Goal: Task Accomplishment & Management: Complete application form

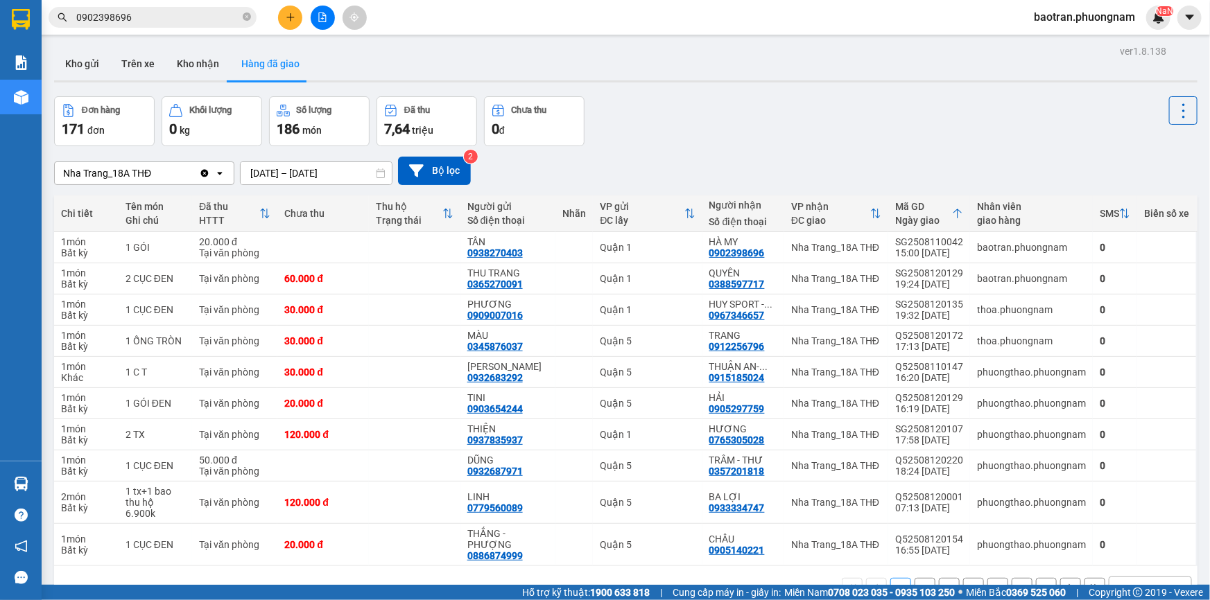
click at [148, 21] on input "0902398696" at bounding box center [158, 17] width 164 height 15
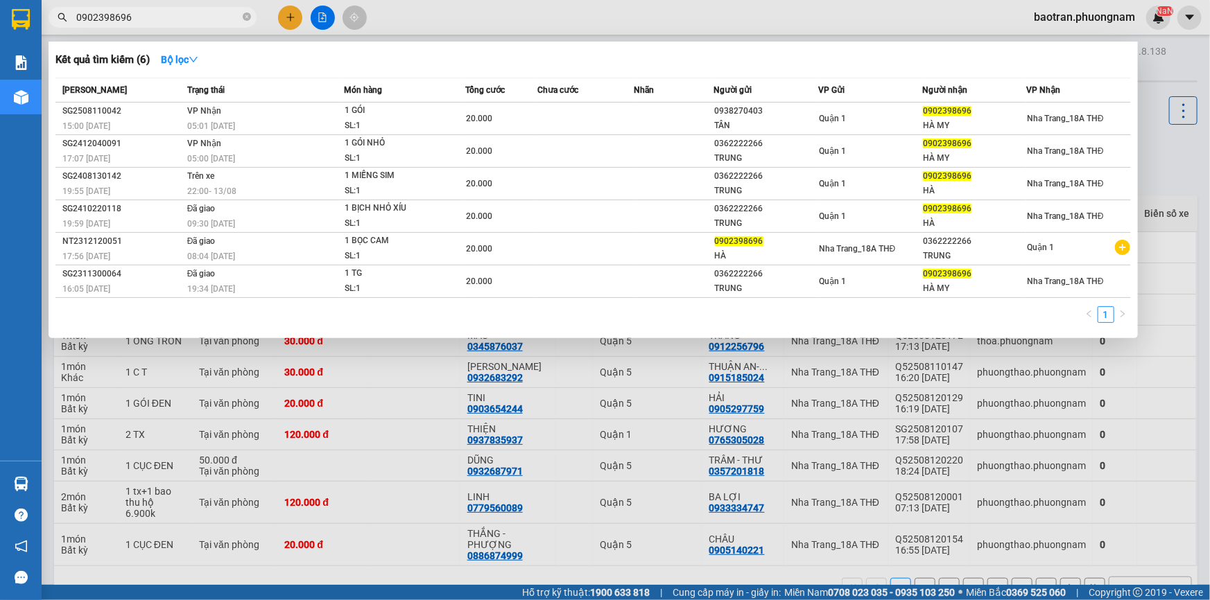
click at [148, 21] on input "0902398696" at bounding box center [158, 17] width 164 height 15
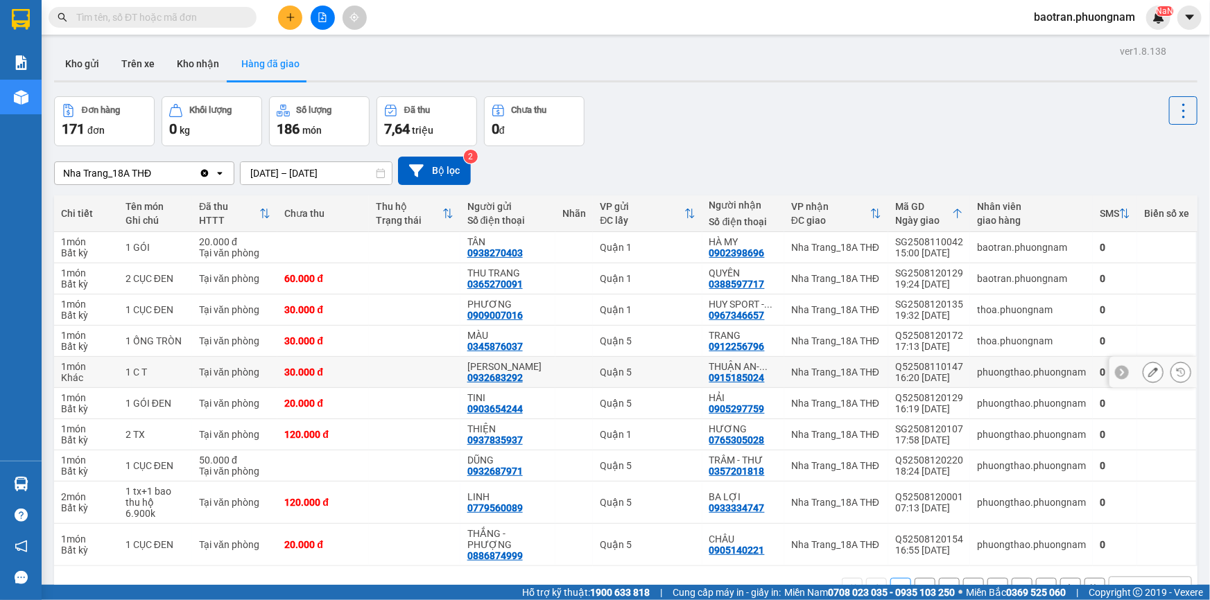
type input "T"
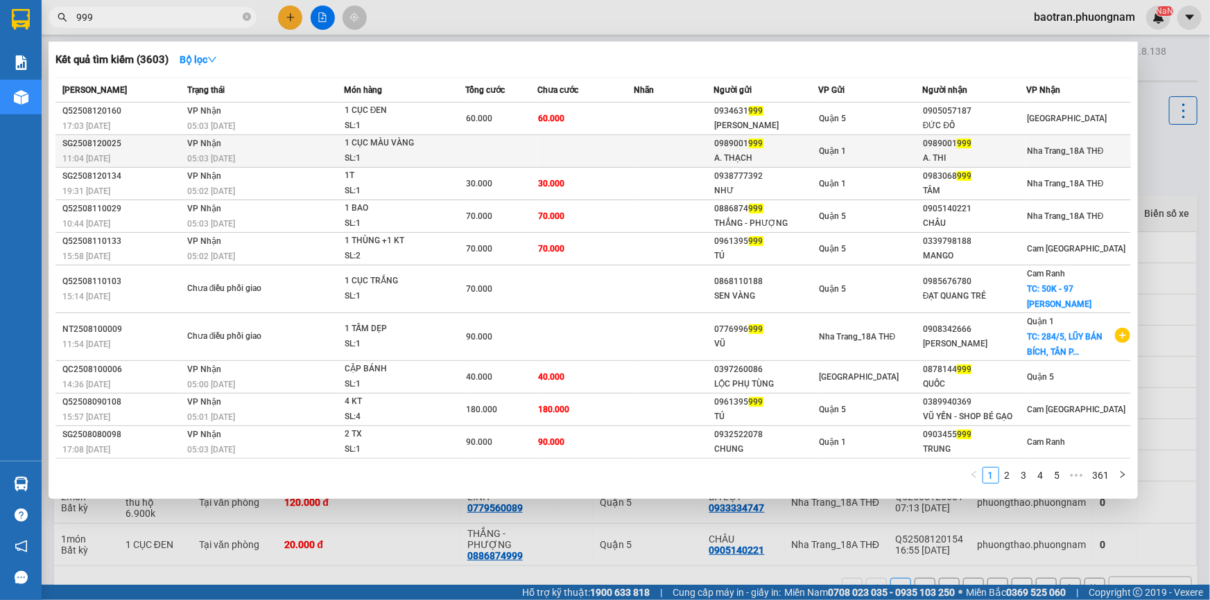
type input "999"
click at [702, 159] on td at bounding box center [674, 151] width 80 height 33
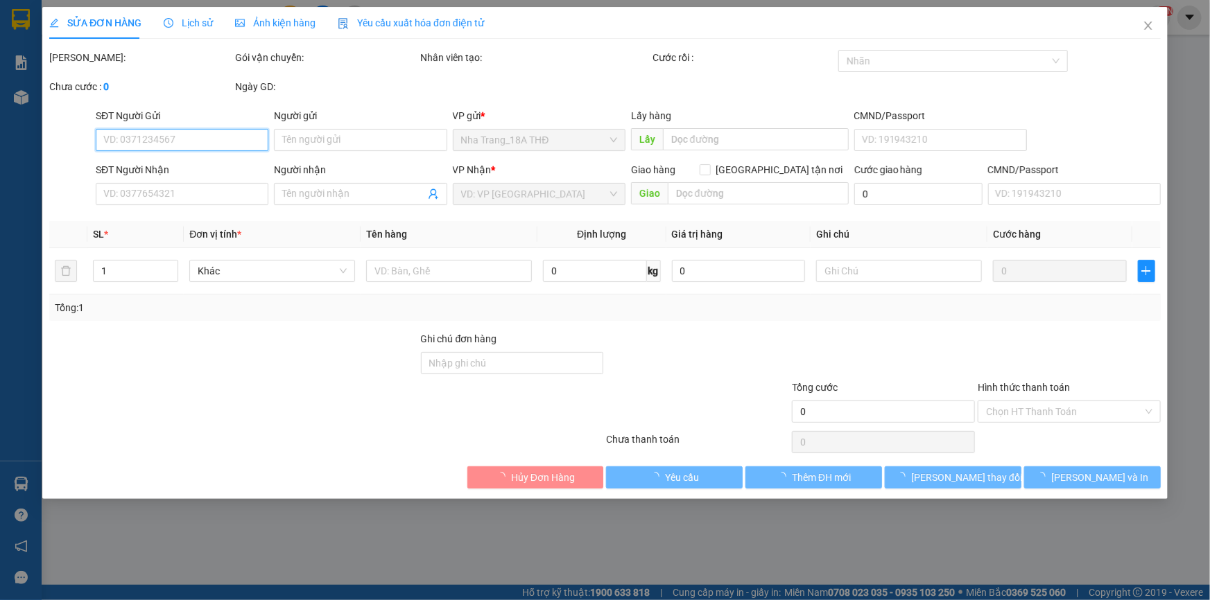
type input "0989001999"
type input "A. THẠCH"
type input "0989001999"
type input "A. THI"
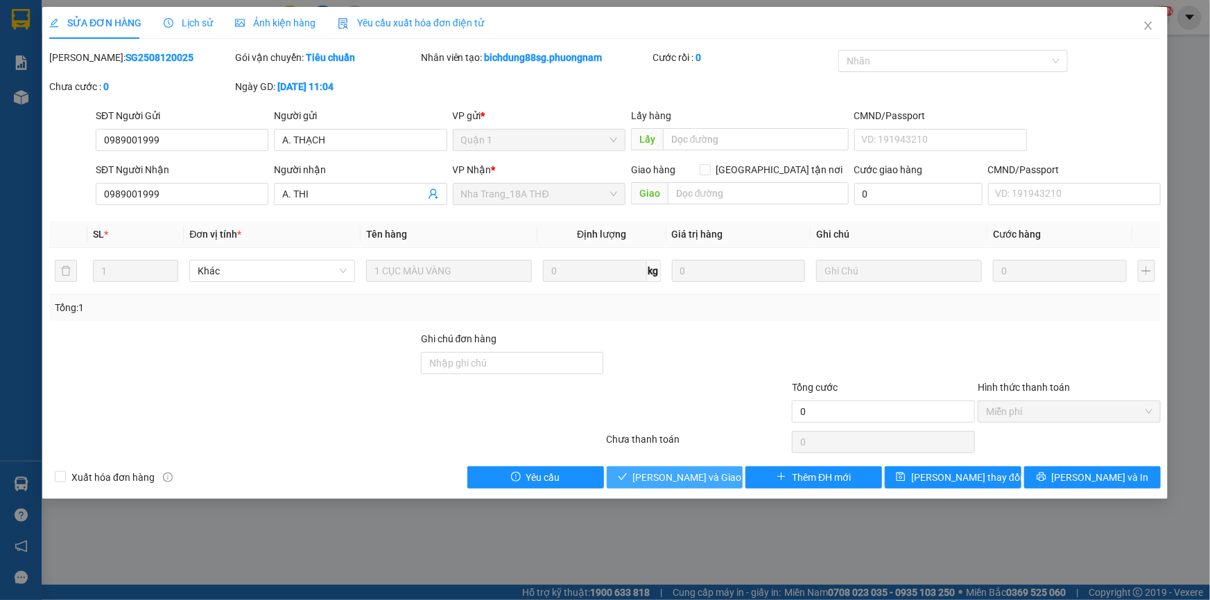
click at [675, 471] on span "[PERSON_NAME] và Giao hàng" at bounding box center [699, 477] width 133 height 15
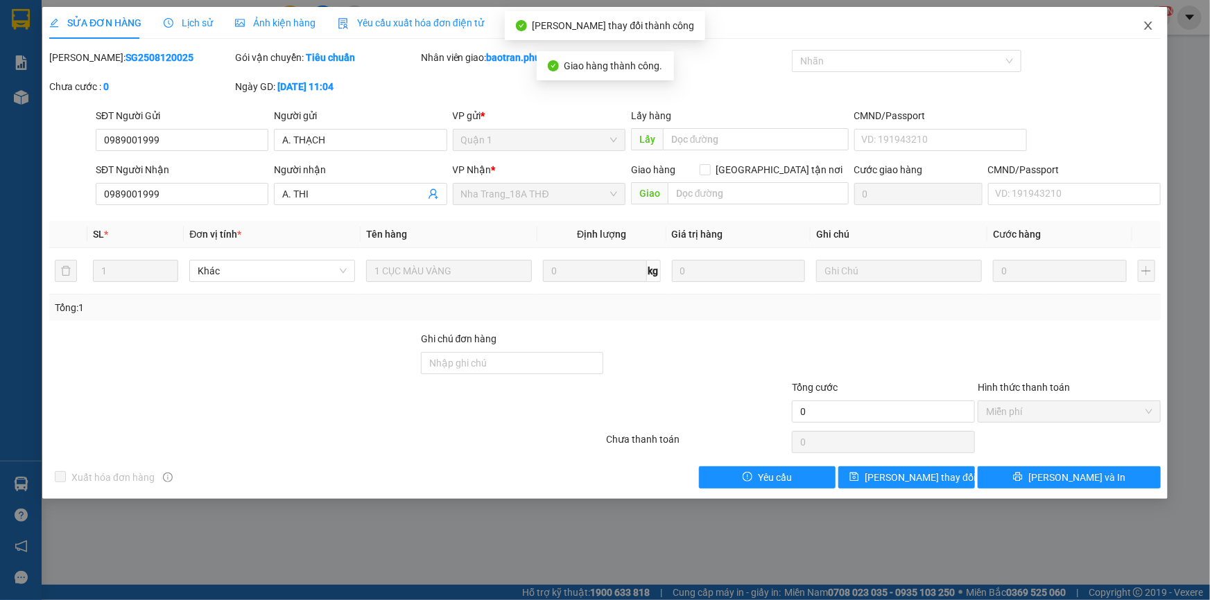
click at [1146, 28] on icon "close" at bounding box center [1148, 25] width 11 height 11
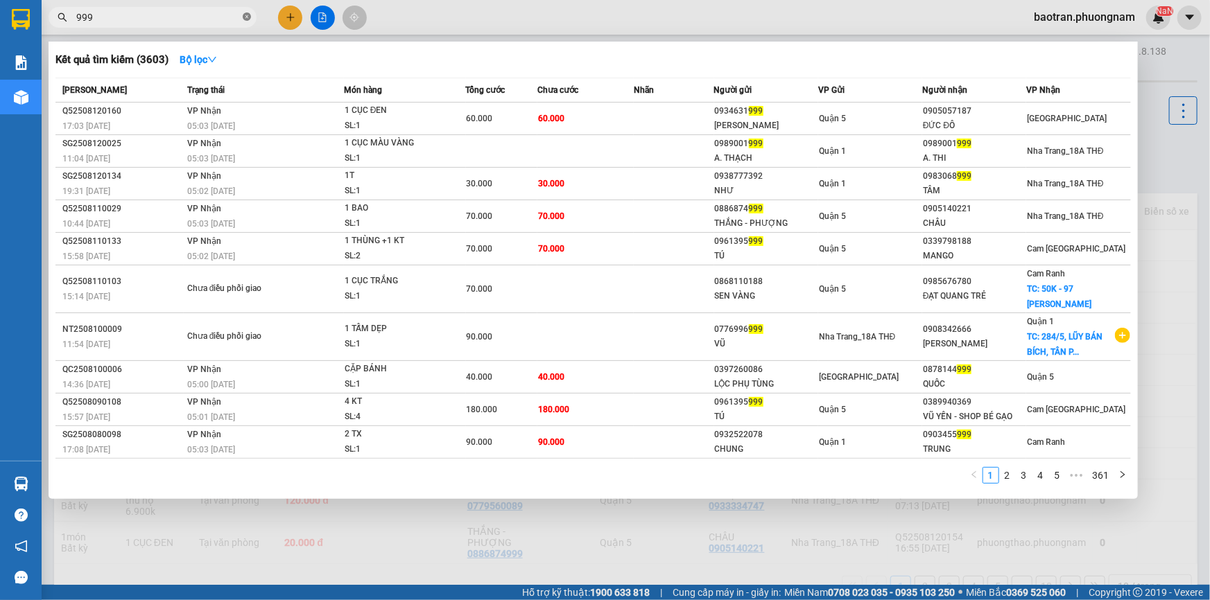
click at [248, 17] on icon "close-circle" at bounding box center [247, 16] width 8 height 8
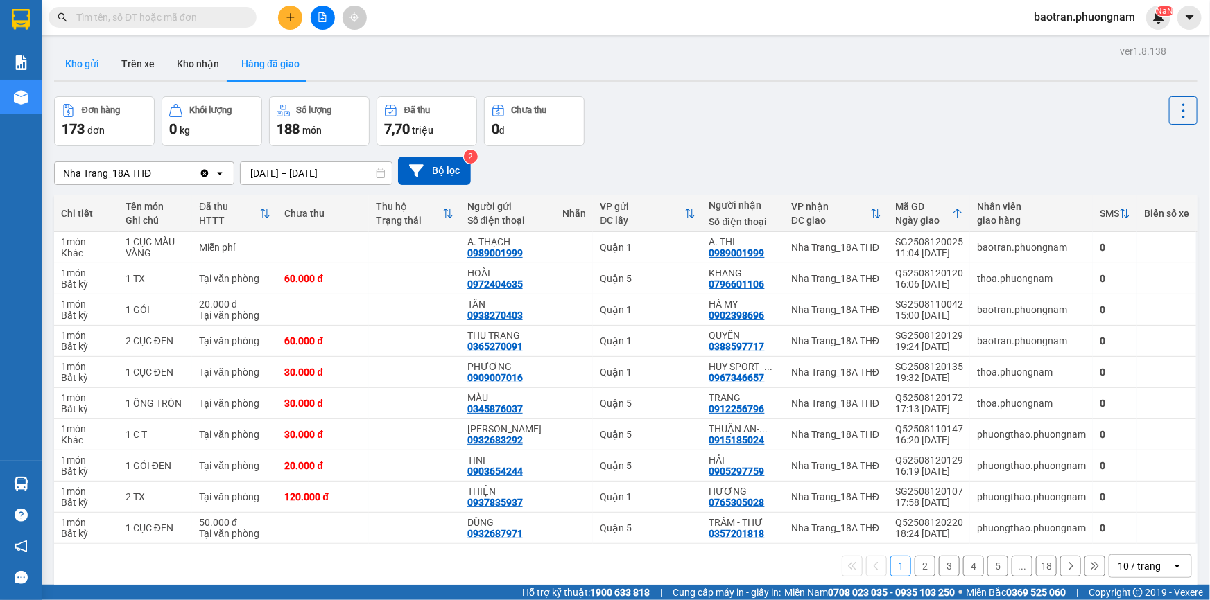
click at [67, 61] on button "Kho gửi" at bounding box center [82, 63] width 56 height 33
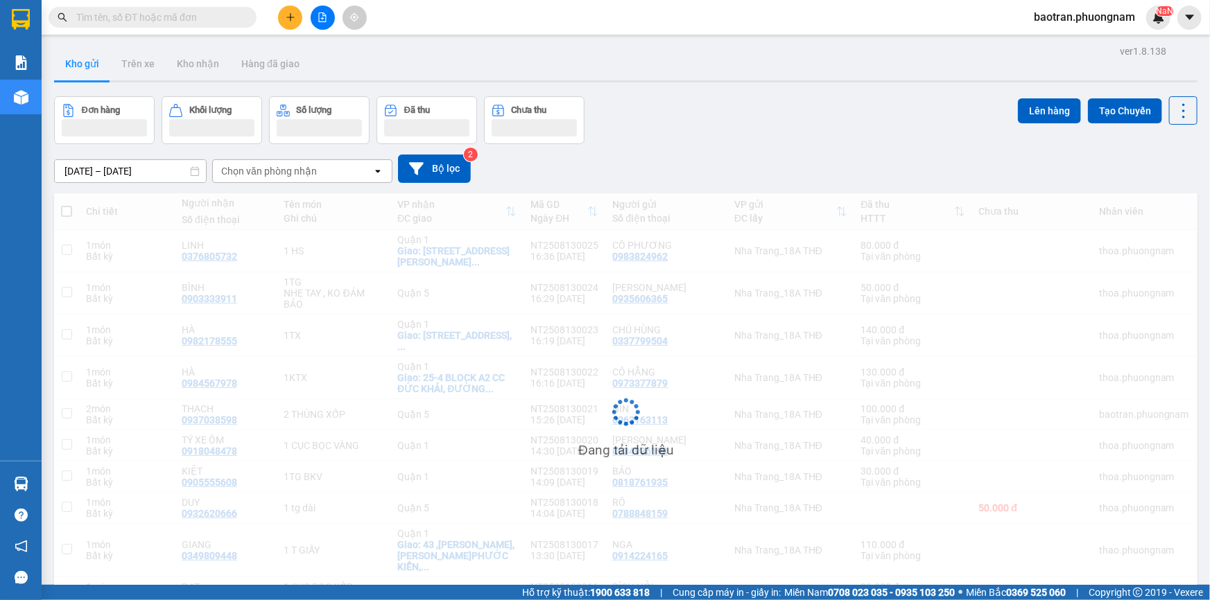
click at [125, 19] on input "text" at bounding box center [158, 17] width 164 height 15
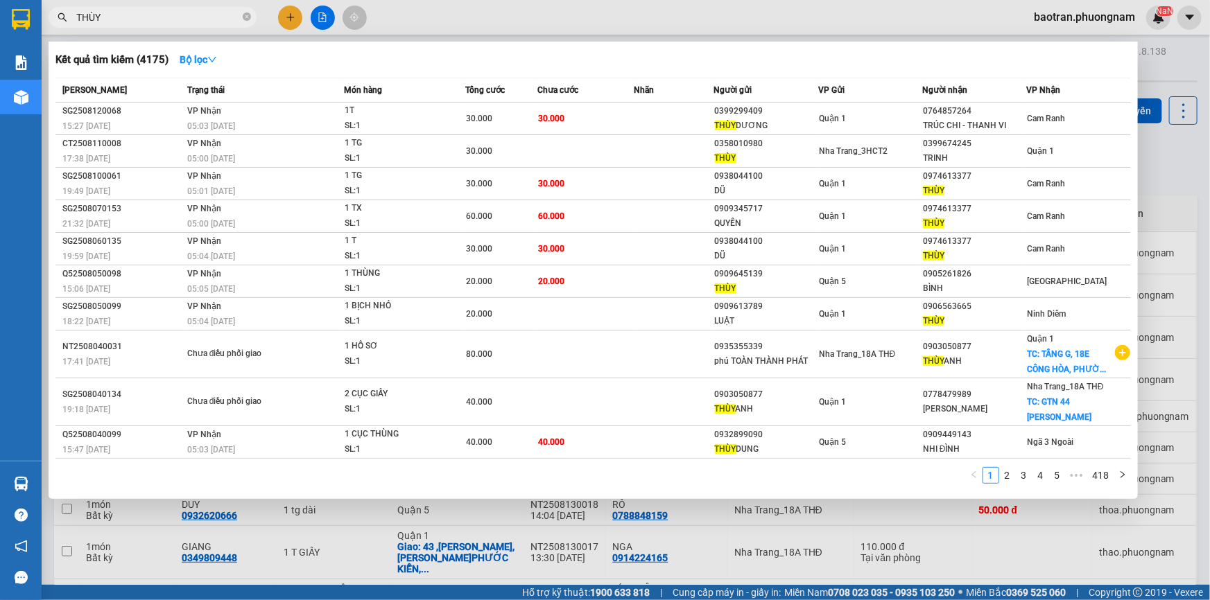
type input "THÙY"
